Goal: Navigation & Orientation: Find specific page/section

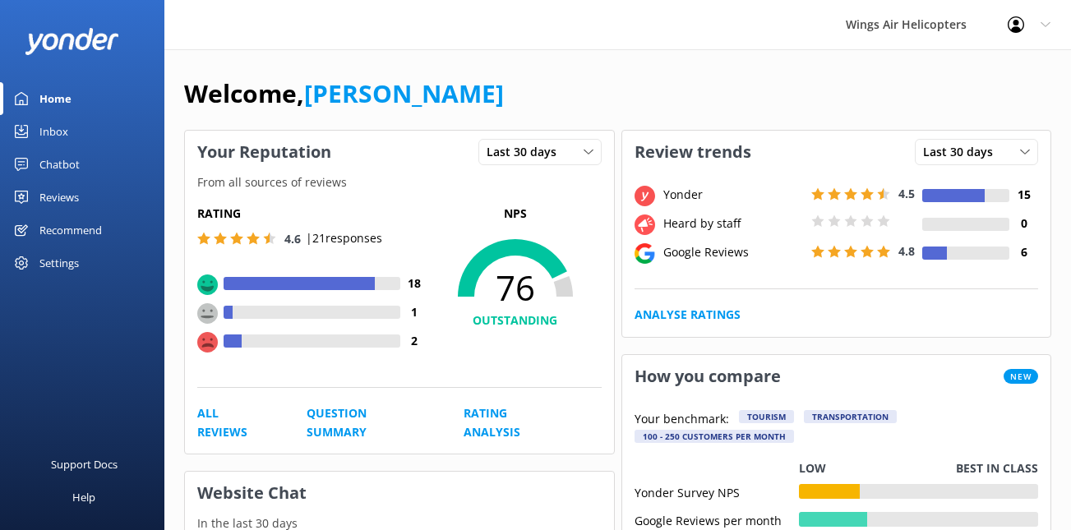
click at [61, 201] on div "Reviews" at bounding box center [58, 197] width 39 height 33
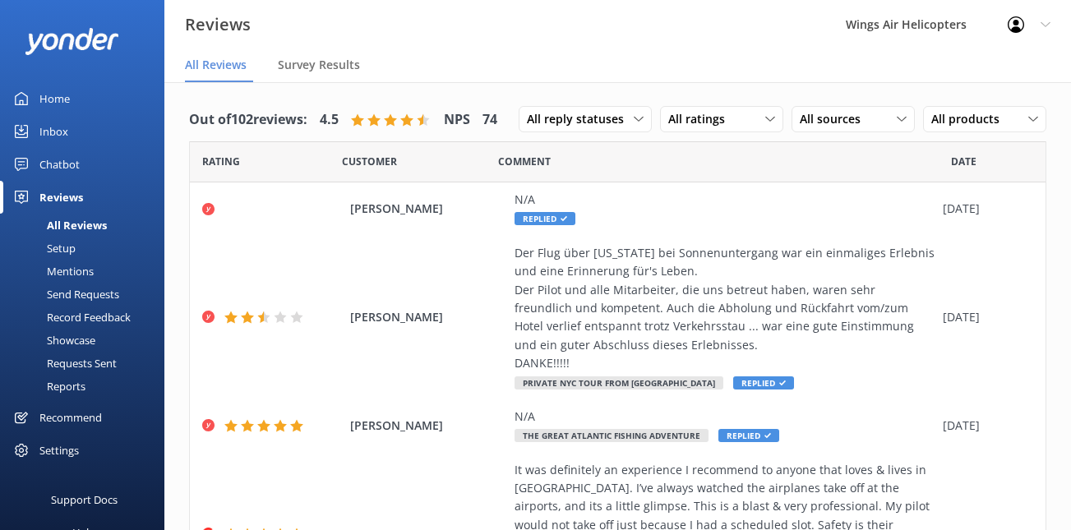
click at [69, 363] on div "Requests Sent" at bounding box center [63, 363] width 107 height 23
